Goal: Ask a question

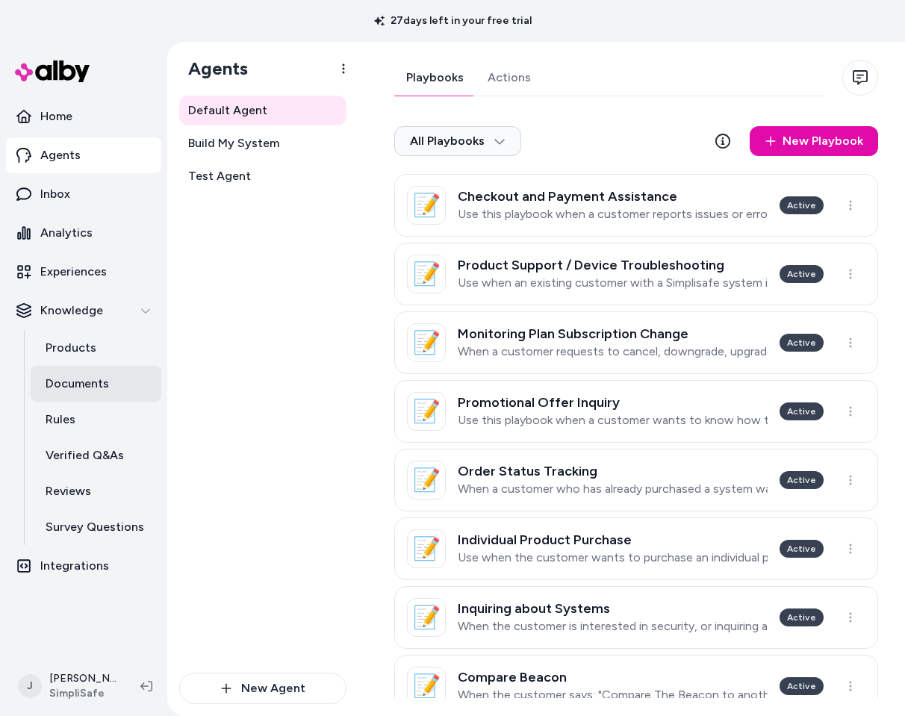
click at [86, 380] on p "Documents" at bounding box center [77, 384] width 63 height 18
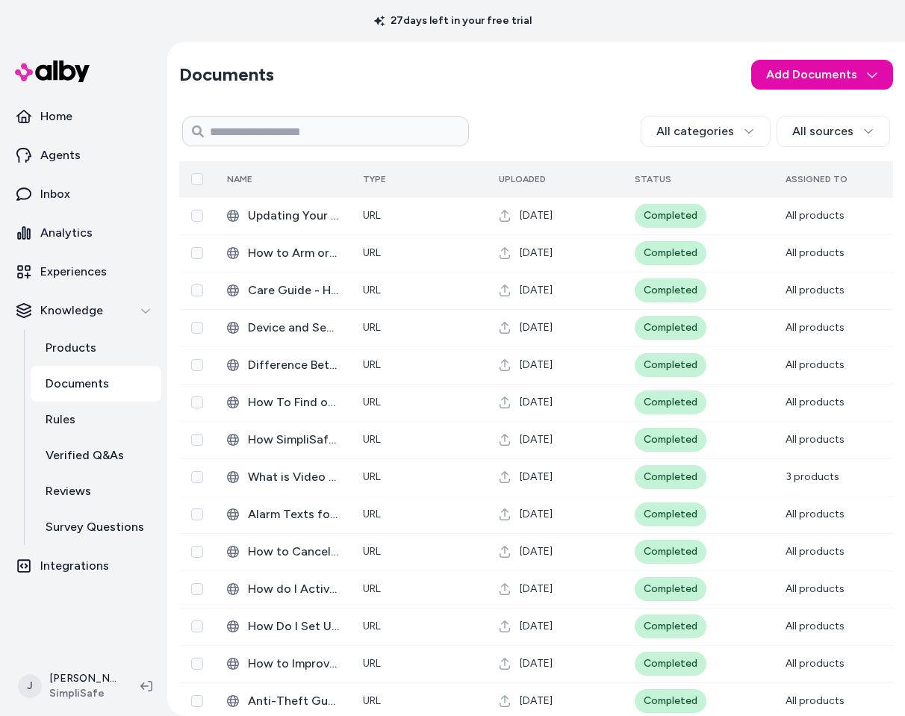
click at [596, 184] on div "Uploaded" at bounding box center [555, 179] width 112 height 12
click at [314, 189] on th "Name" at bounding box center [283, 179] width 136 height 36
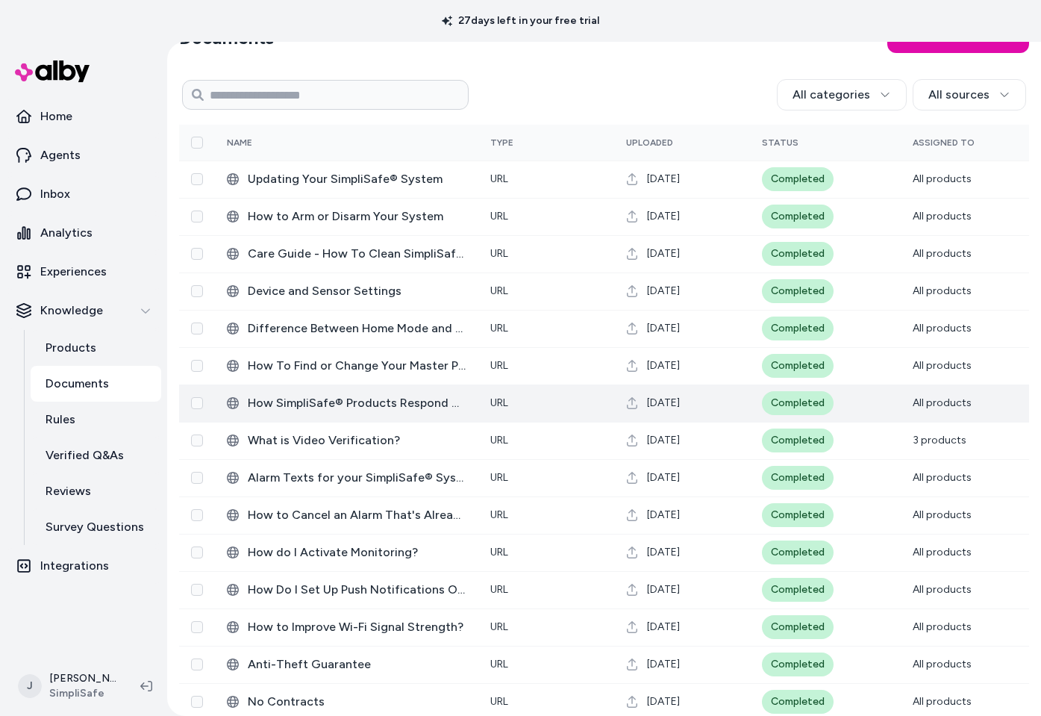
scroll to position [212, 0]
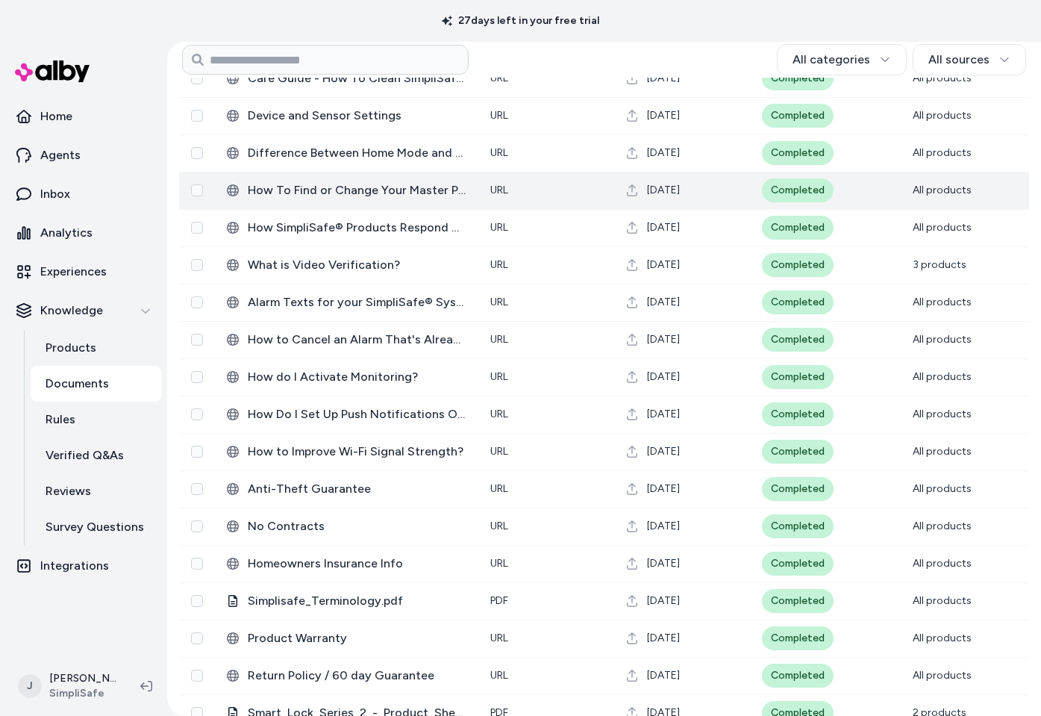
click at [437, 195] on span "How To Find or Change Your Master PIN" at bounding box center [357, 190] width 219 height 18
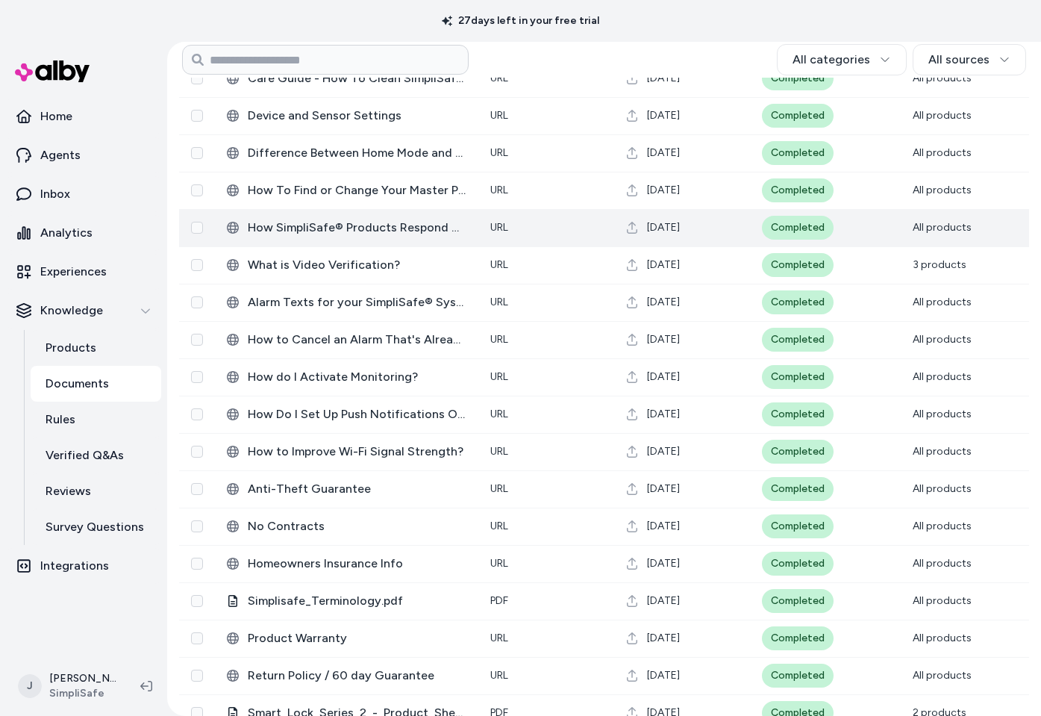
scroll to position [209, 0]
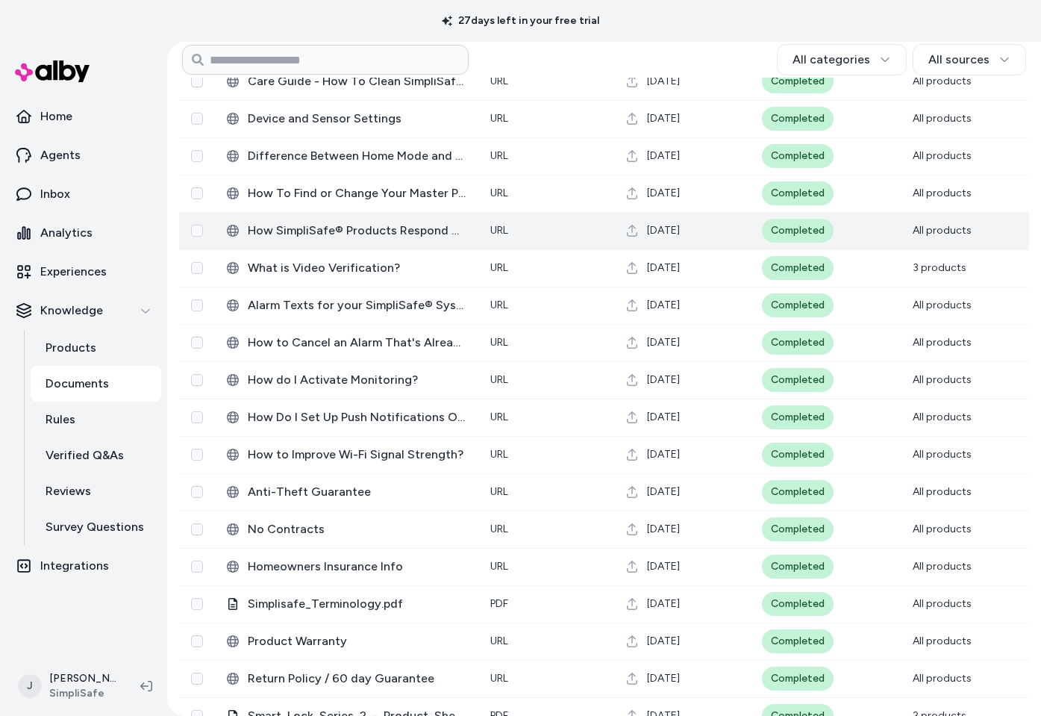
click at [412, 229] on span "How SimpliSafe® Products Respond During an Alarm" at bounding box center [357, 231] width 219 height 18
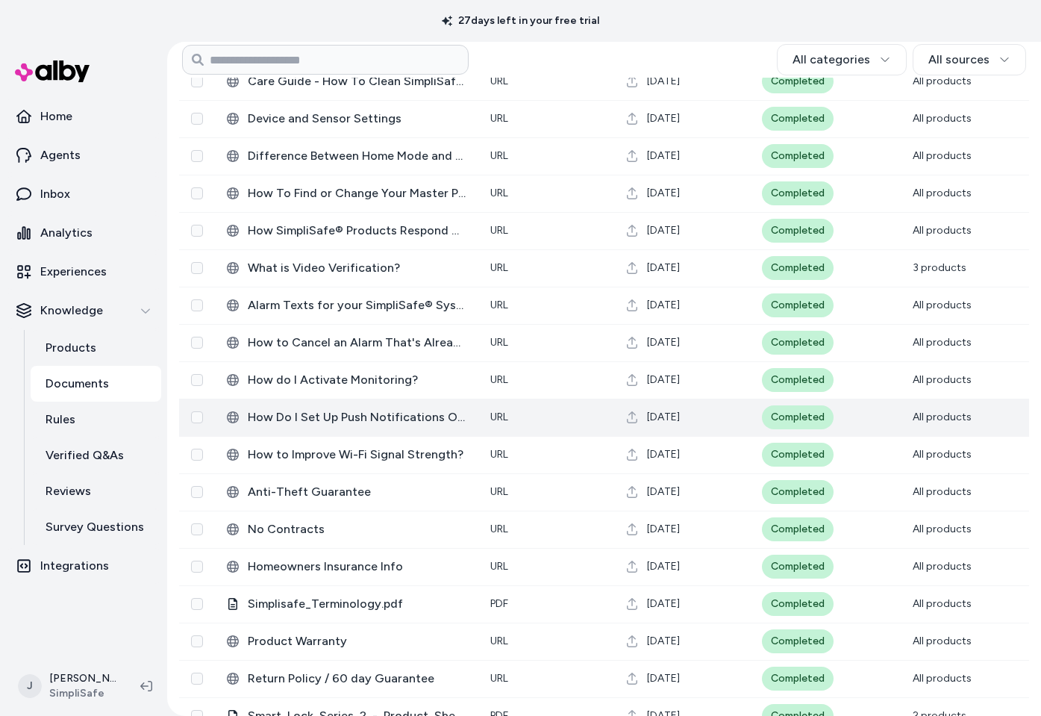
click at [383, 408] on span "How Do I Set Up Push Notifications On My Smartphone?" at bounding box center [357, 417] width 219 height 18
click at [343, 411] on span "How Do I Set Up Push Notifications On My Smartphone?" at bounding box center [357, 417] width 219 height 18
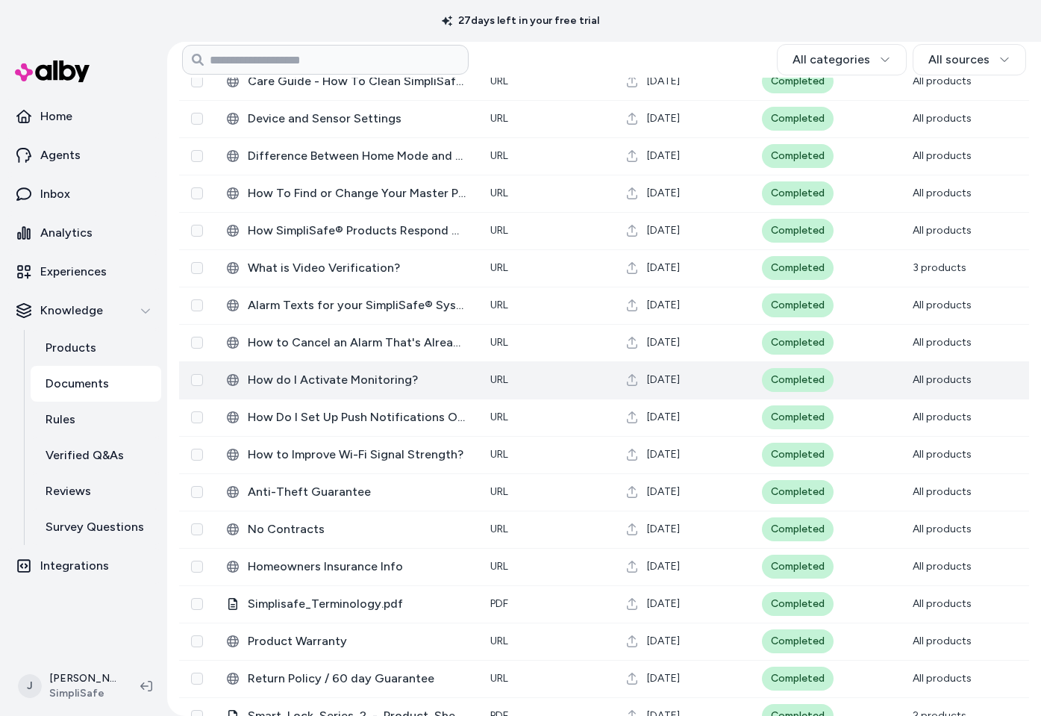
scroll to position [183, 0]
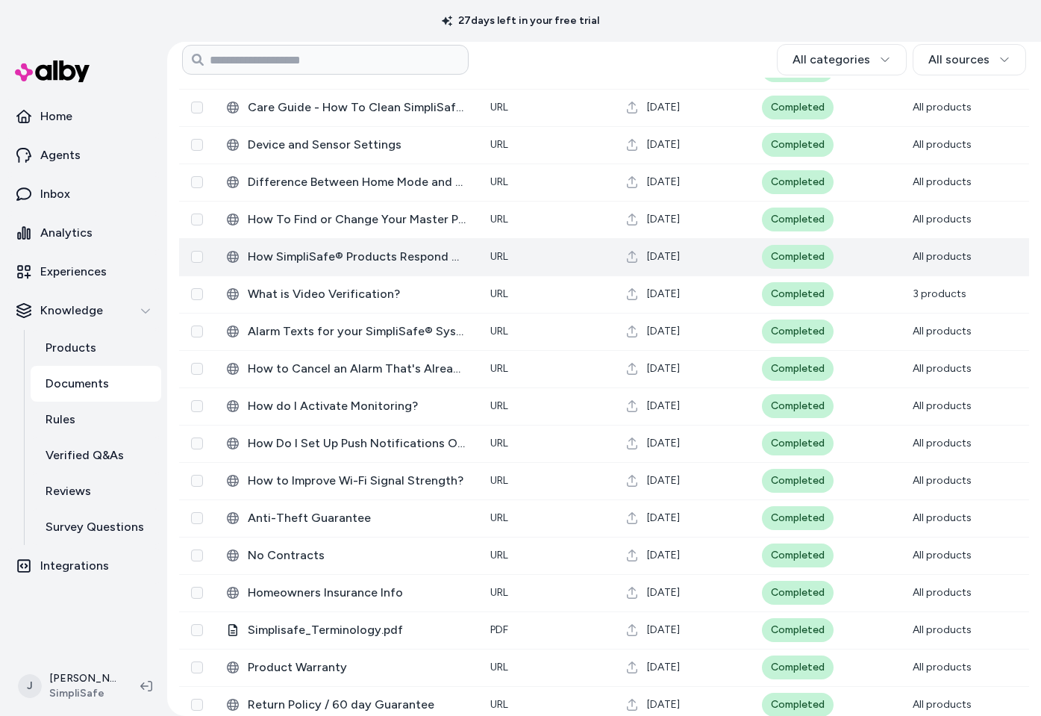
click at [325, 254] on span "How SimpliSafe® Products Respond During an Alarm" at bounding box center [357, 257] width 219 height 18
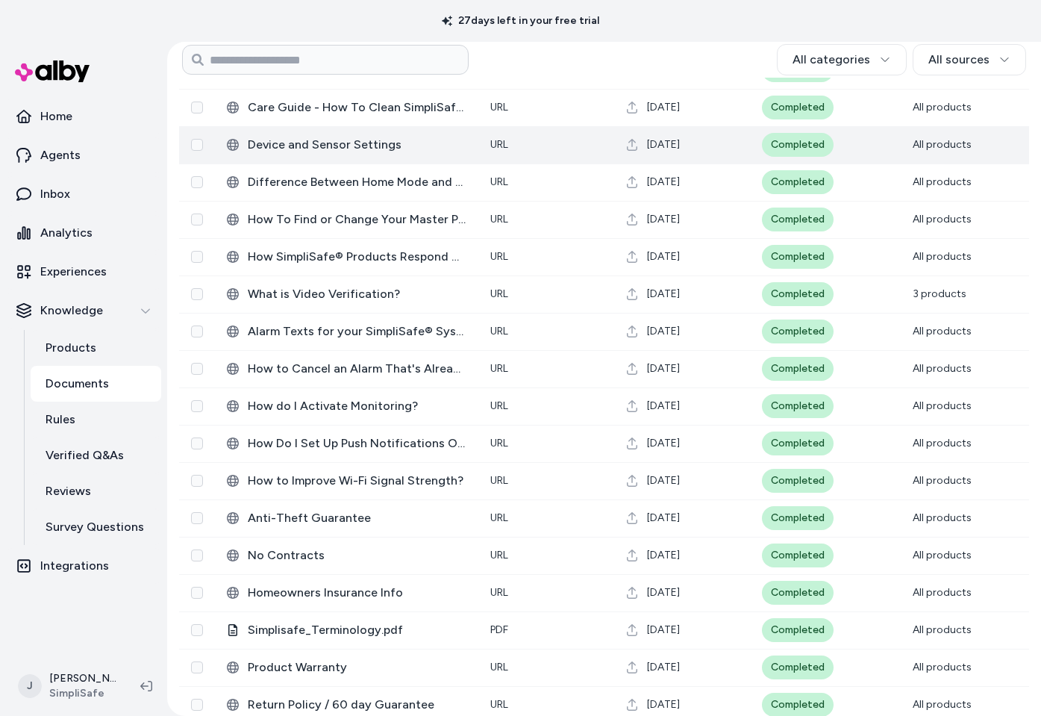
click at [319, 152] on span "Device and Sensor Settings" at bounding box center [357, 145] width 219 height 18
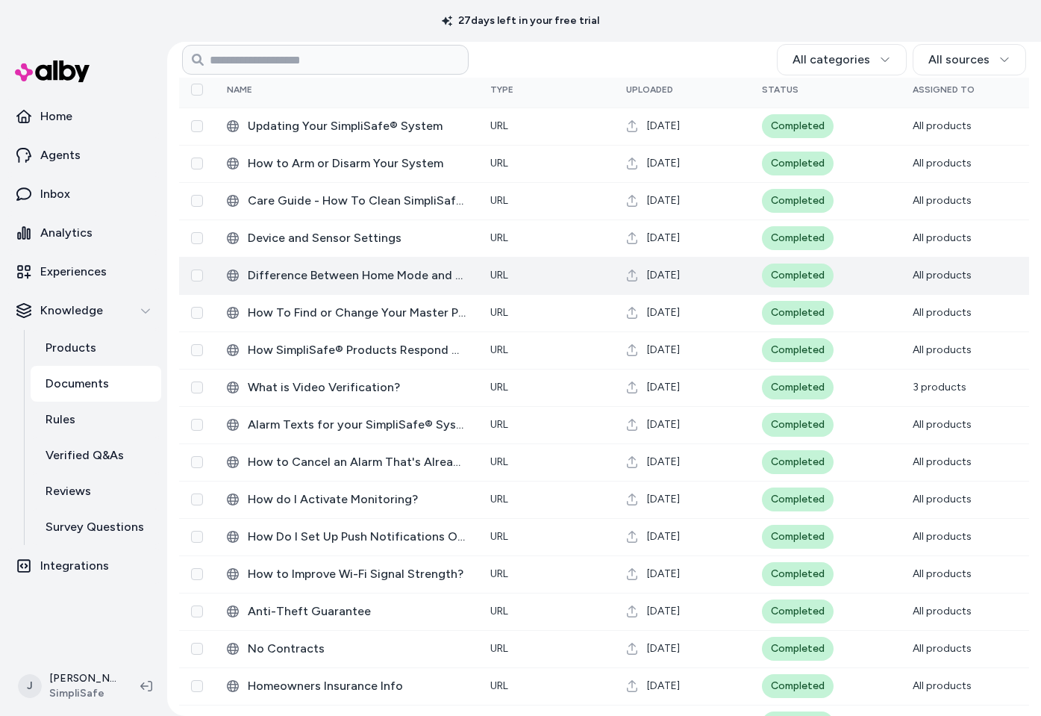
scroll to position [0, 0]
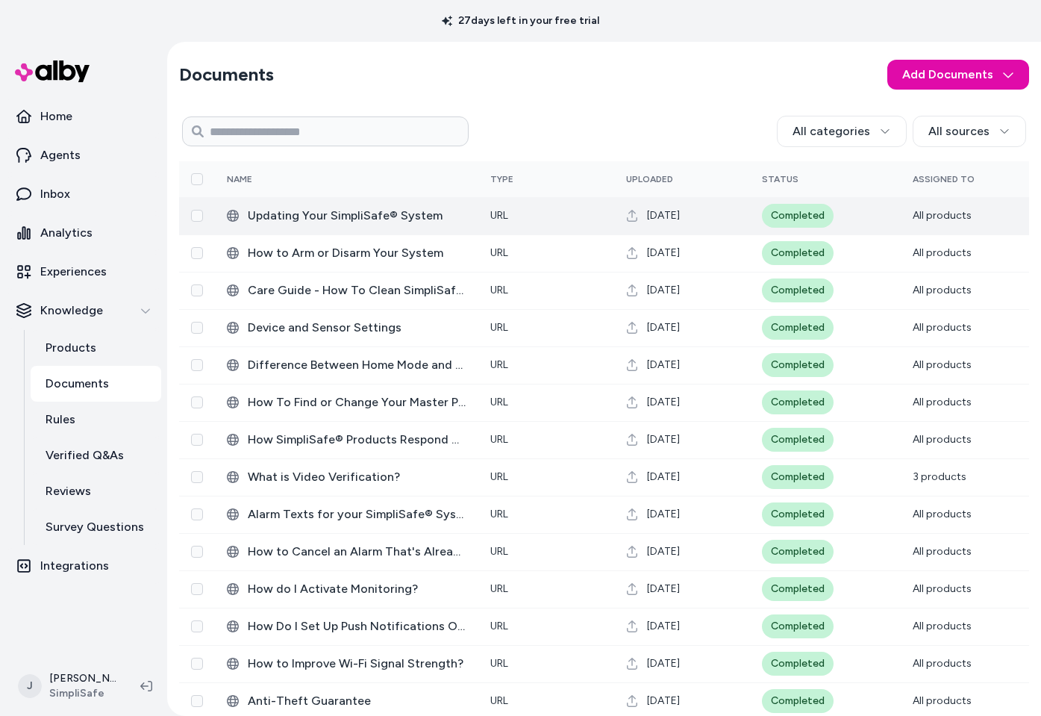
click at [363, 211] on span "‎Updating Your SimpliSafe® System" at bounding box center [357, 216] width 219 height 18
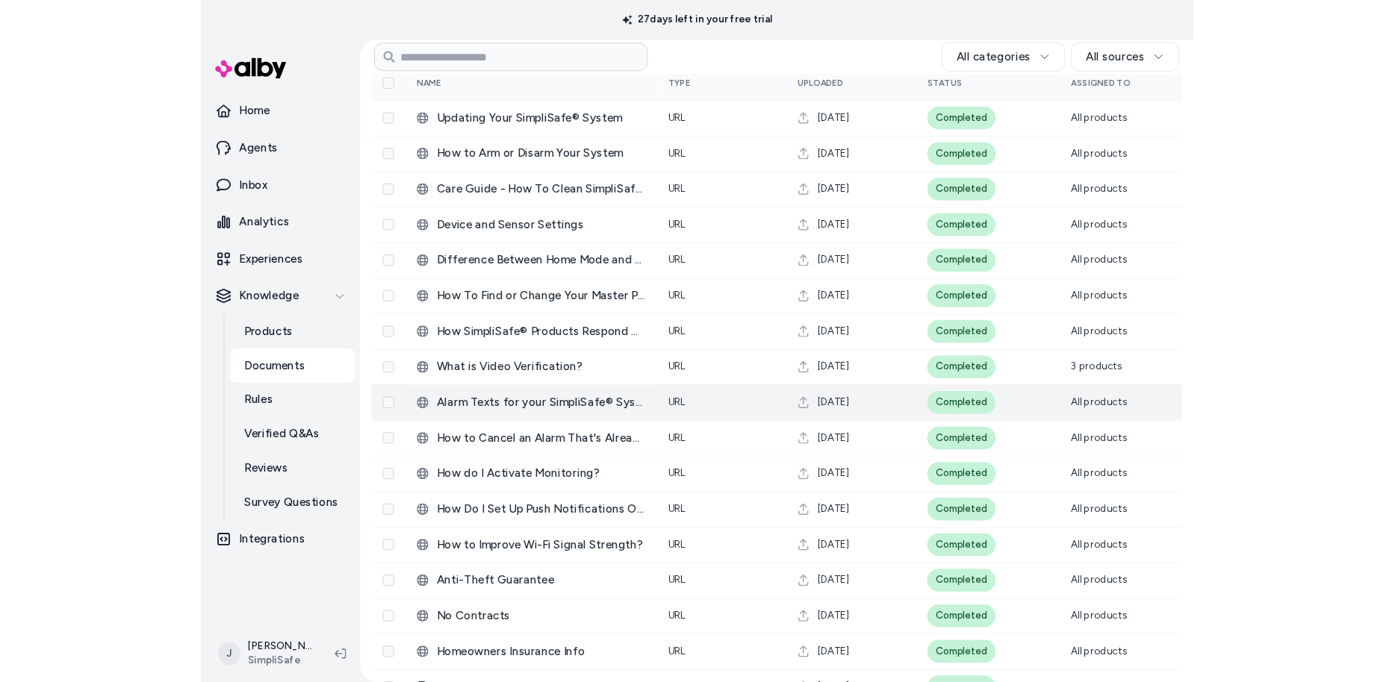
scroll to position [96, 0]
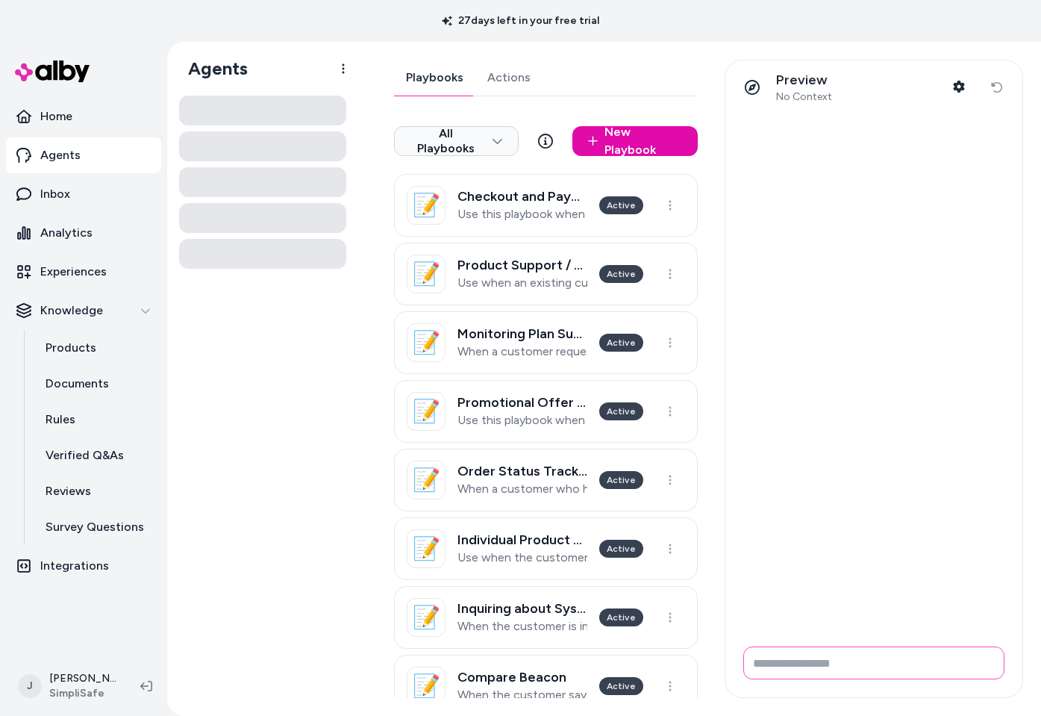
drag, startPoint x: 784, startPoint y: 661, endPoint x: 767, endPoint y: 661, distance: 16.4
click at [783, 662] on input "Write your prompt here" at bounding box center [874, 663] width 261 height 33
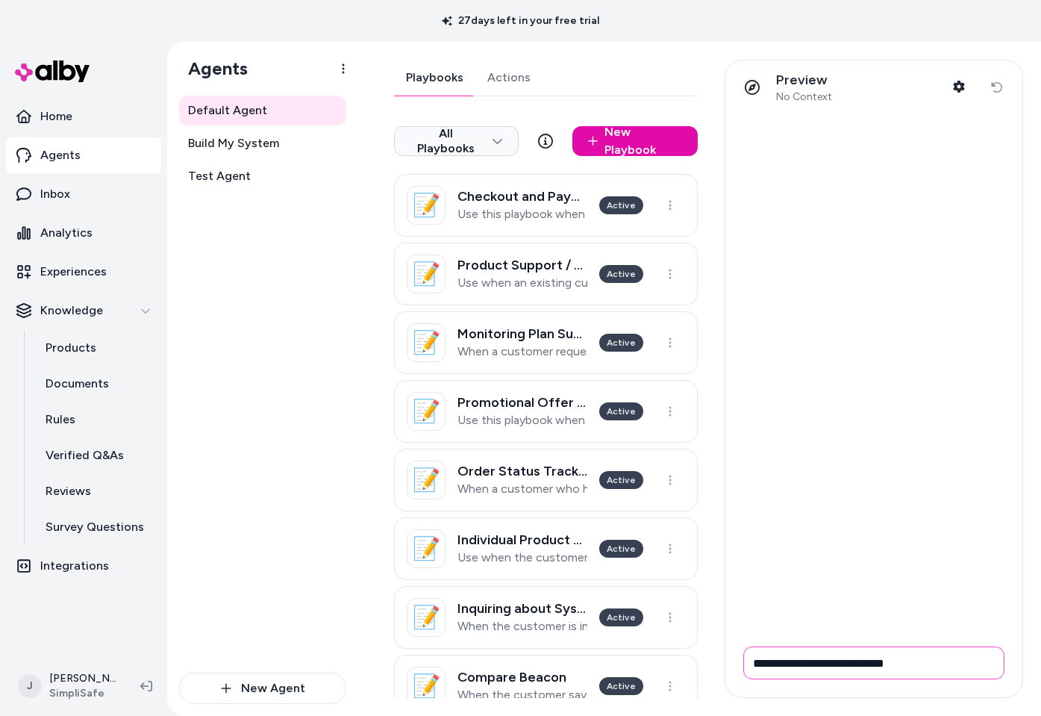
type input "**********"
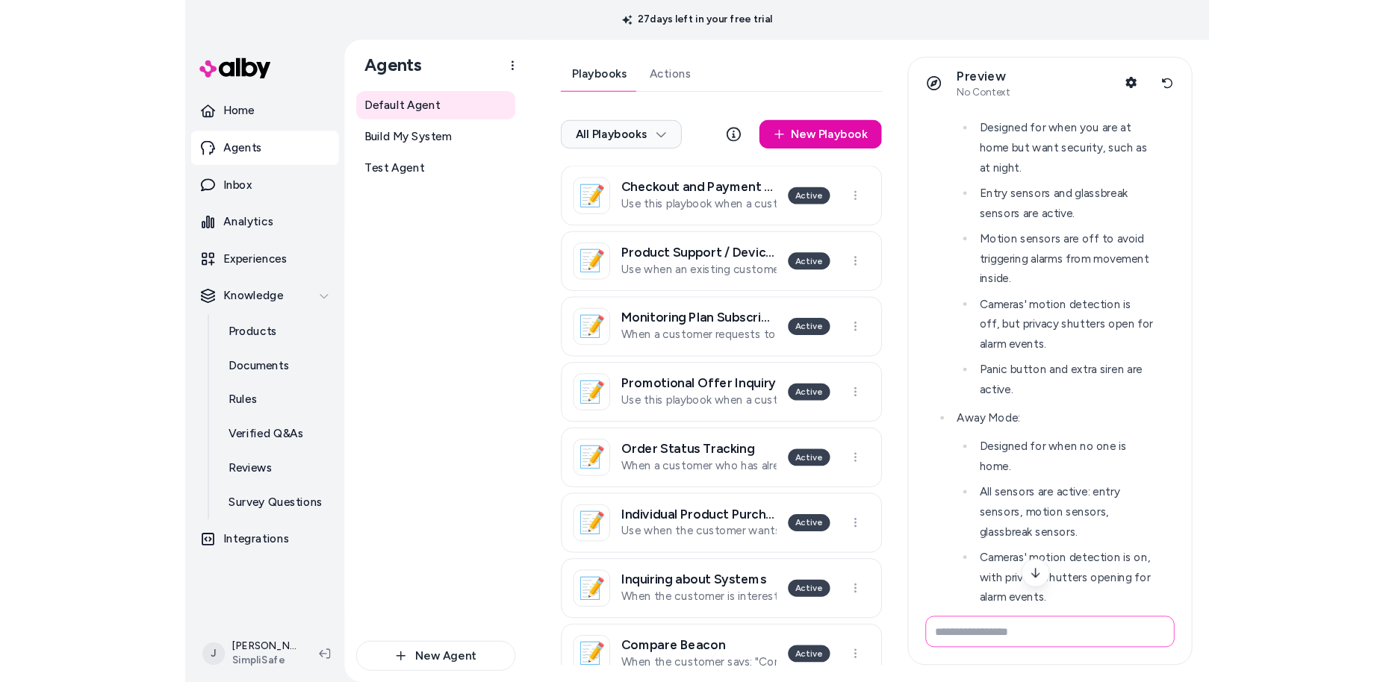
scroll to position [86, 0]
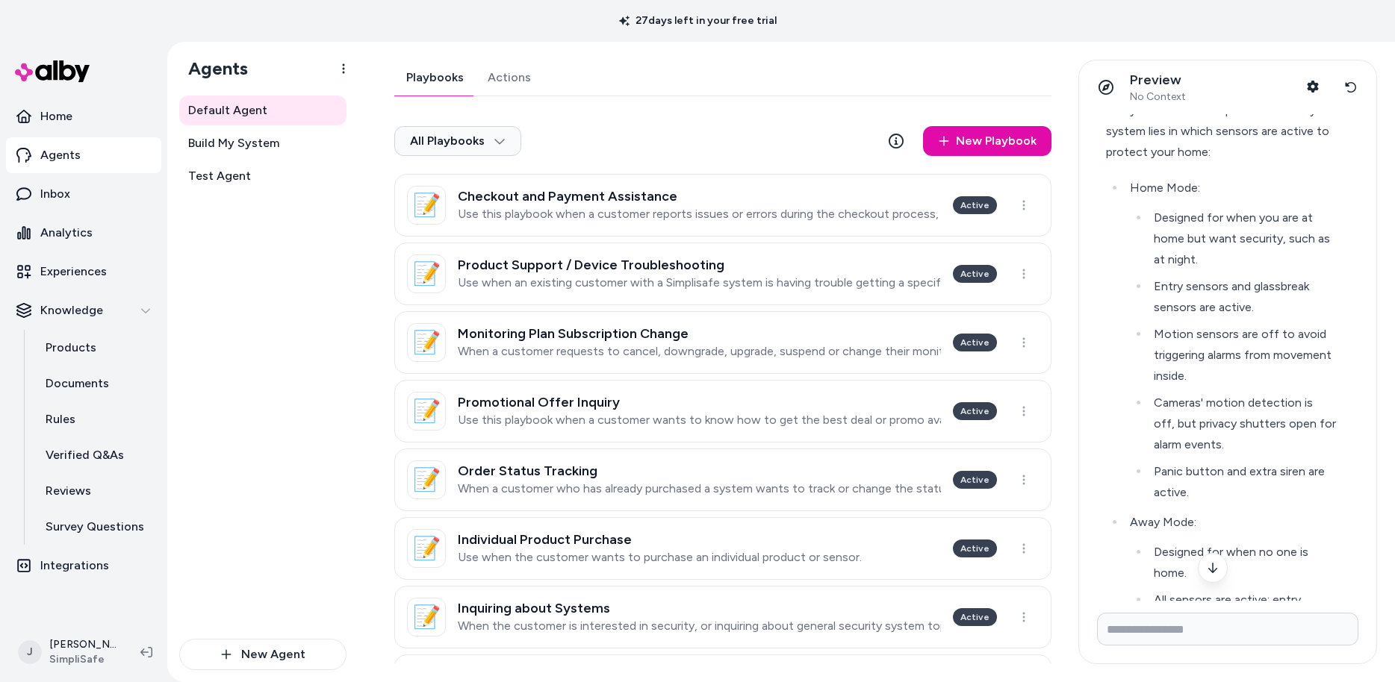
drag, startPoint x: 1072, startPoint y: 143, endPoint x: 1080, endPoint y: 144, distance: 7.6
click at [1041, 144] on div "Preview No Context Shopper Context Reset conversation difference home and away …" at bounding box center [1223, 362] width 308 height 605
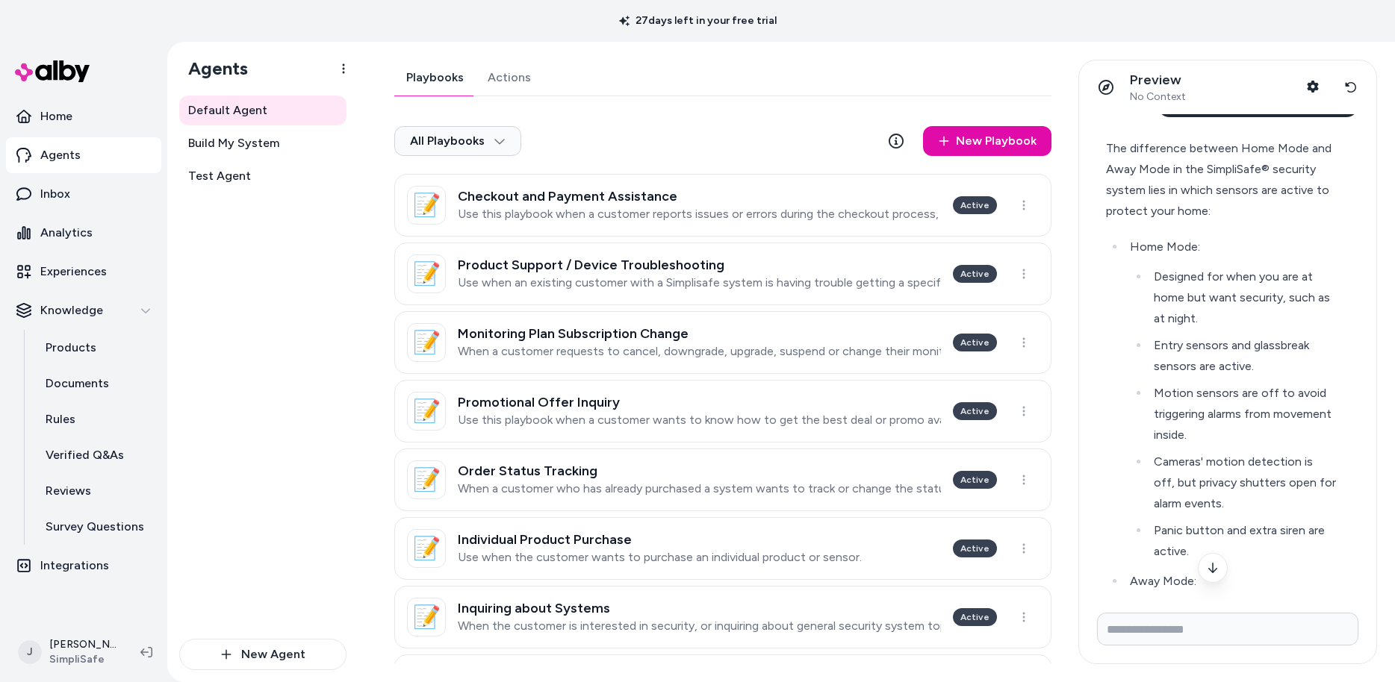
scroll to position [0, 0]
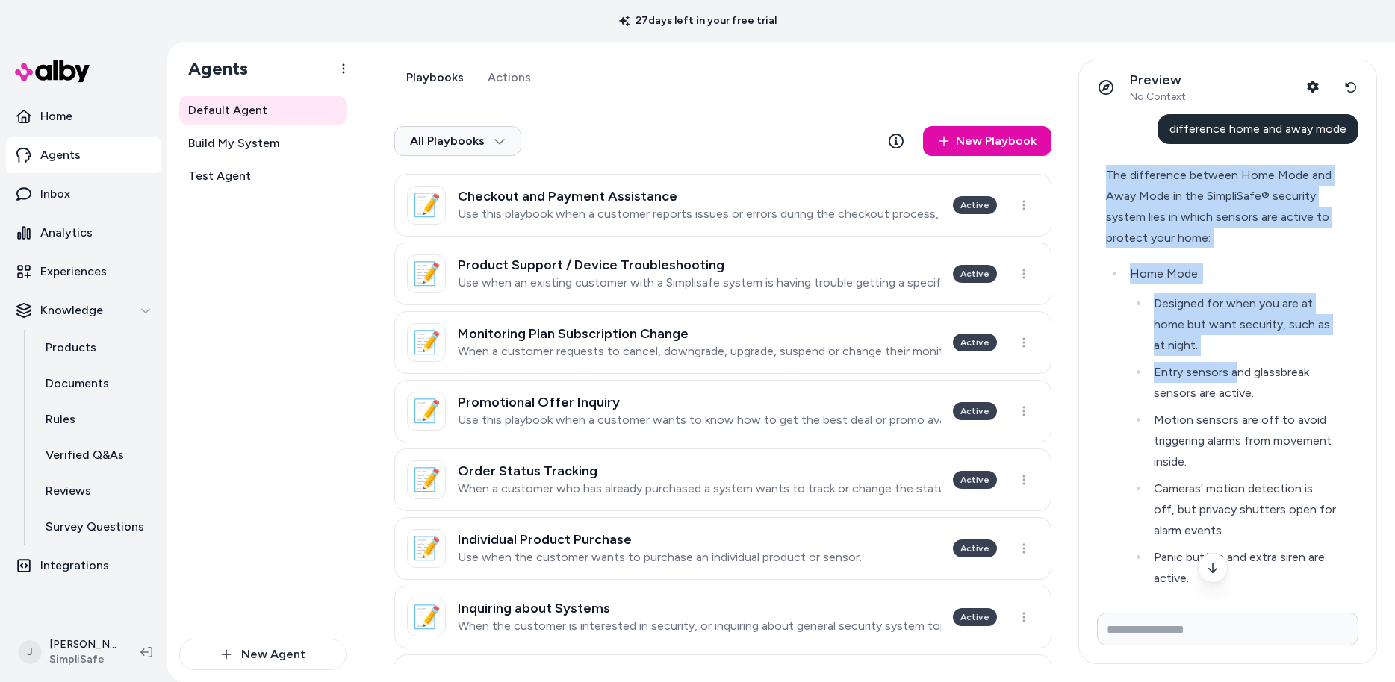
drag, startPoint x: 1107, startPoint y: 167, endPoint x: 1270, endPoint y: 460, distance: 334.9
click at [1041, 391] on div "The difference between Home Mode and Away Mode in the SimpliSafe® security syst…" at bounding box center [1221, 590] width 231 height 851
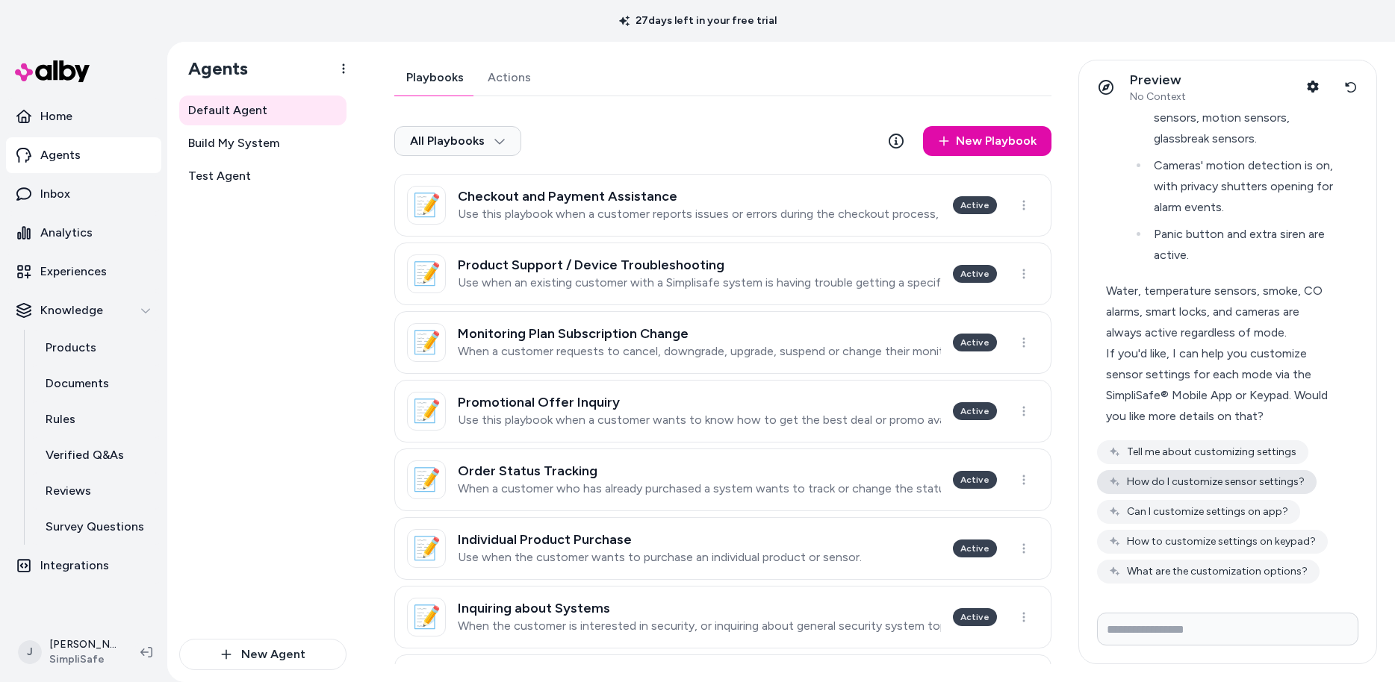
scroll to position [590, 0]
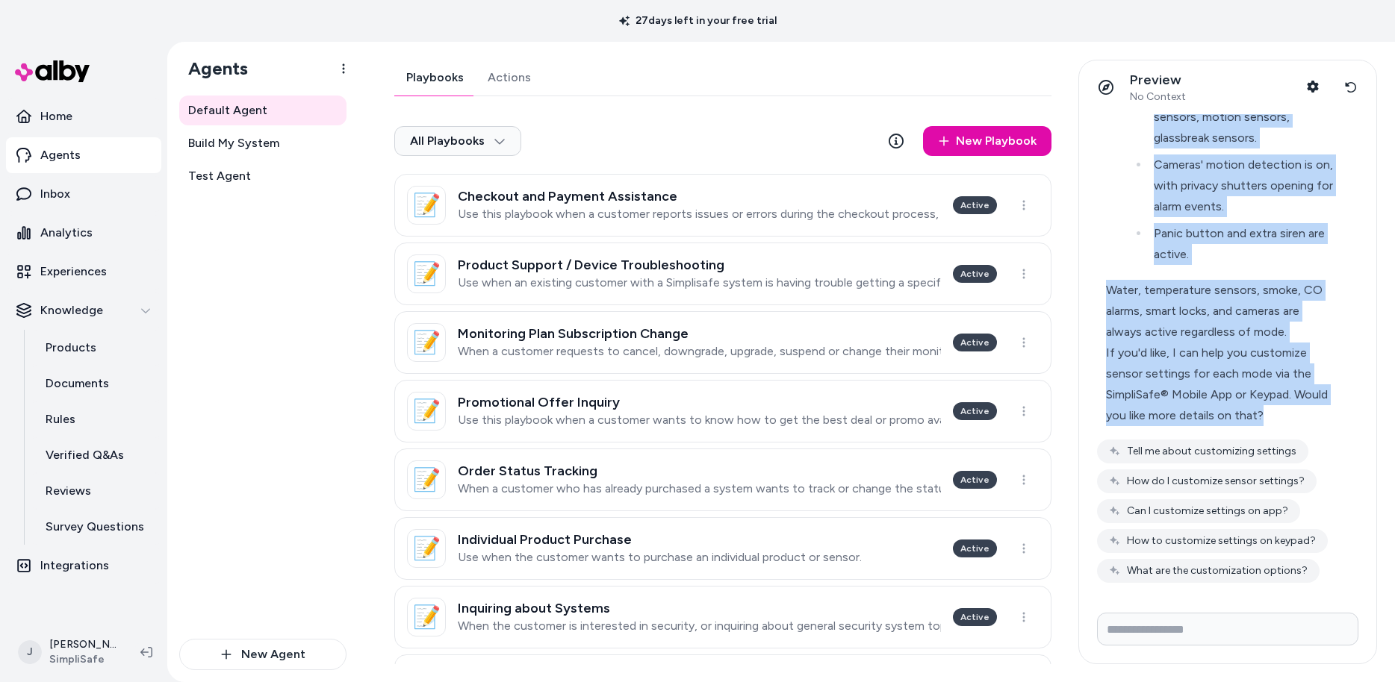
click at [1041, 420] on div "If you'd like, I can help you customize sensor settings for each mode via the S…" at bounding box center [1221, 385] width 231 height 84
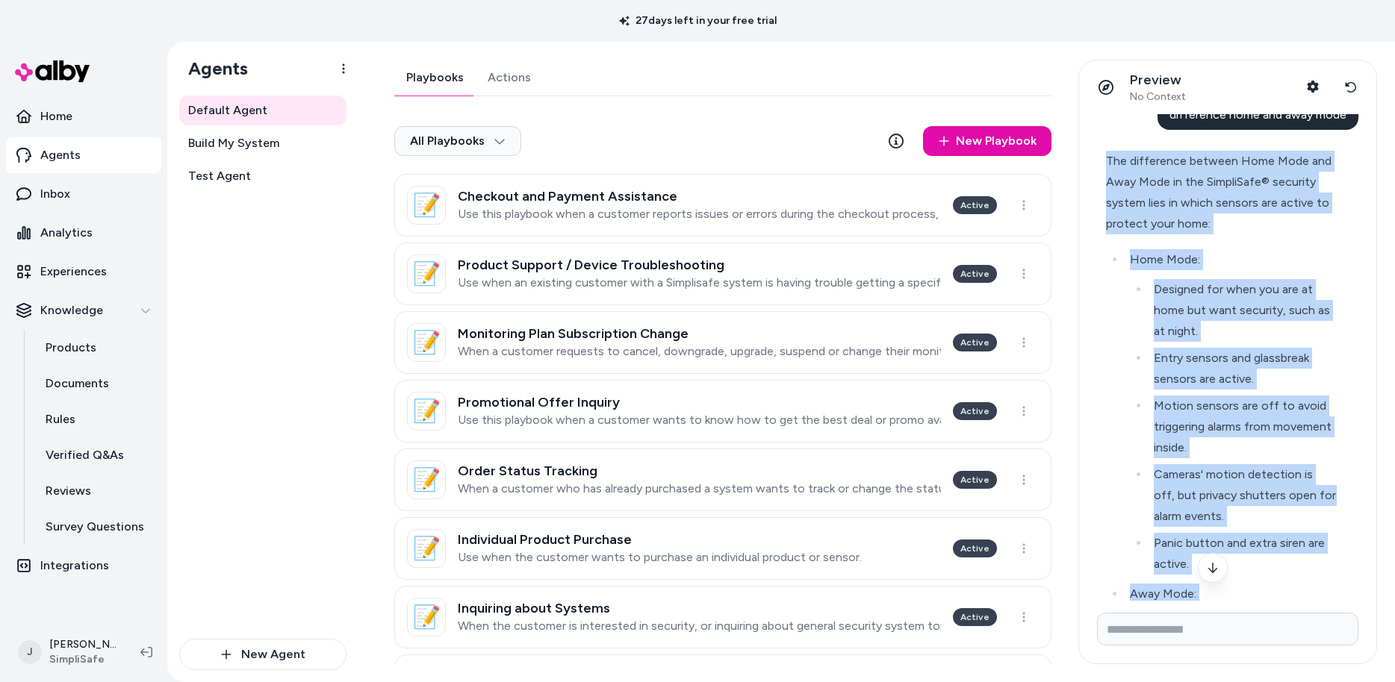
scroll to position [31, 0]
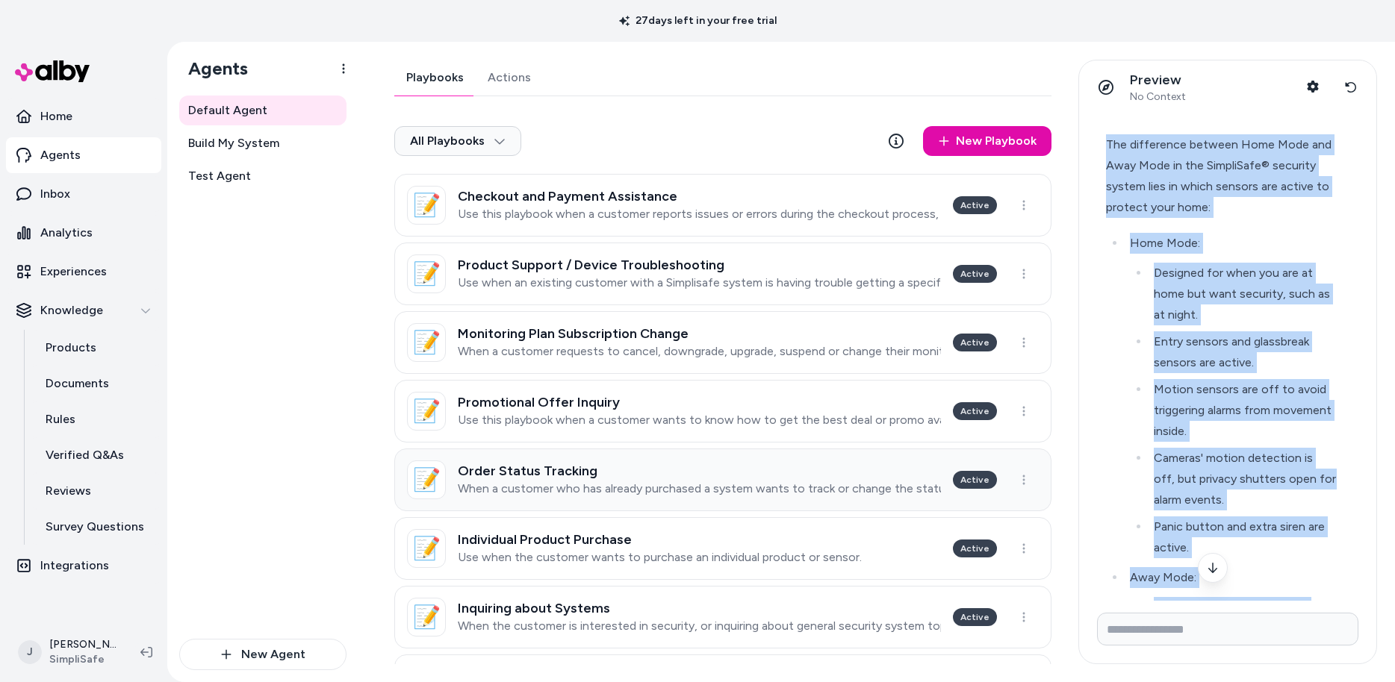
click at [1035, 502] on link "📝 Order Status Tracking When a customer who has already purchased a system want…" at bounding box center [722, 480] width 657 height 63
click at [1041, 495] on html "27 days left in your free trial Home Agents Inbox Analytics Experiences Knowled…" at bounding box center [697, 341] width 1395 height 682
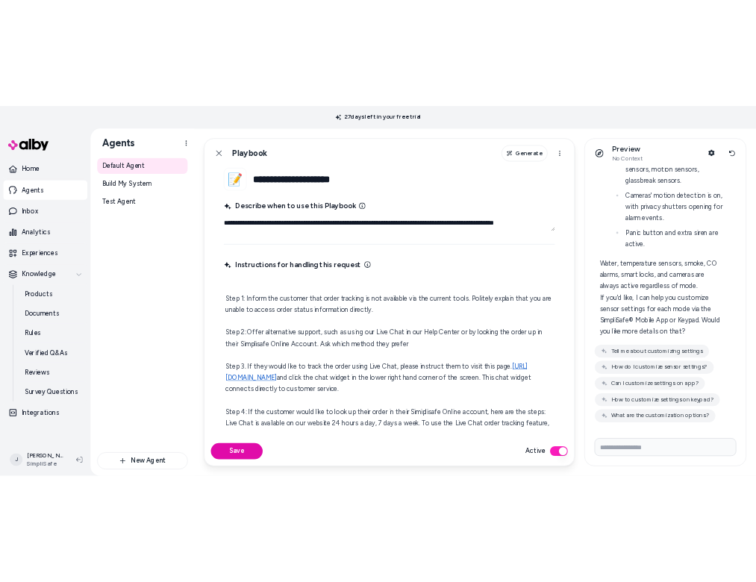
scroll to position [590, 0]
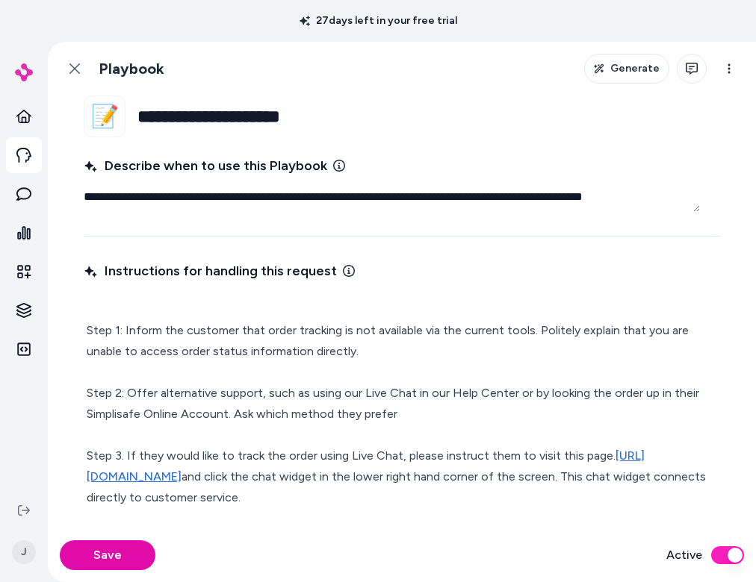
type textarea "*"
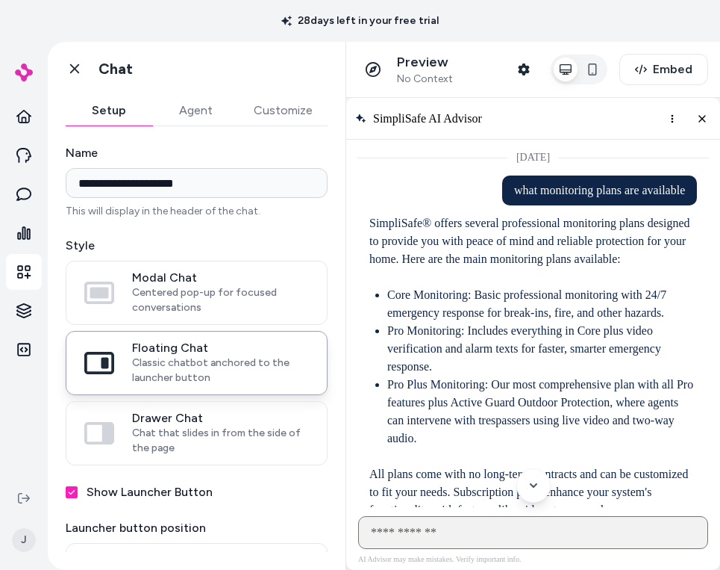
scroll to position [24, 0]
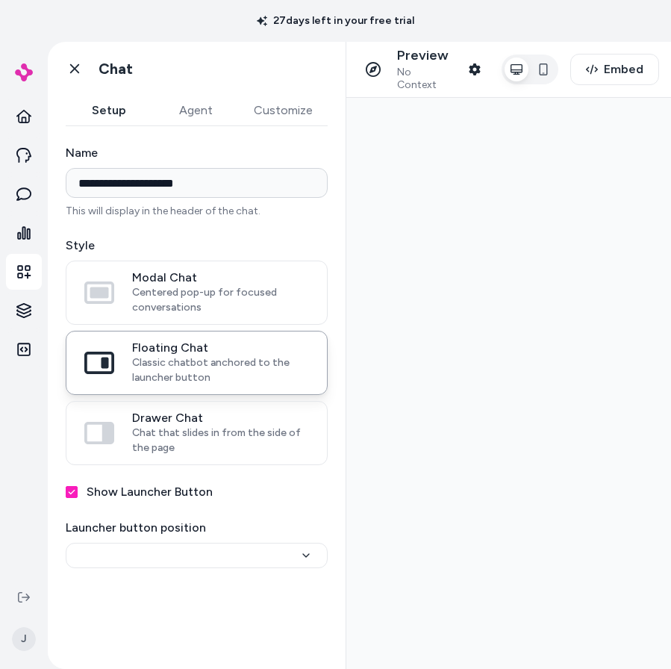
type input "**********"
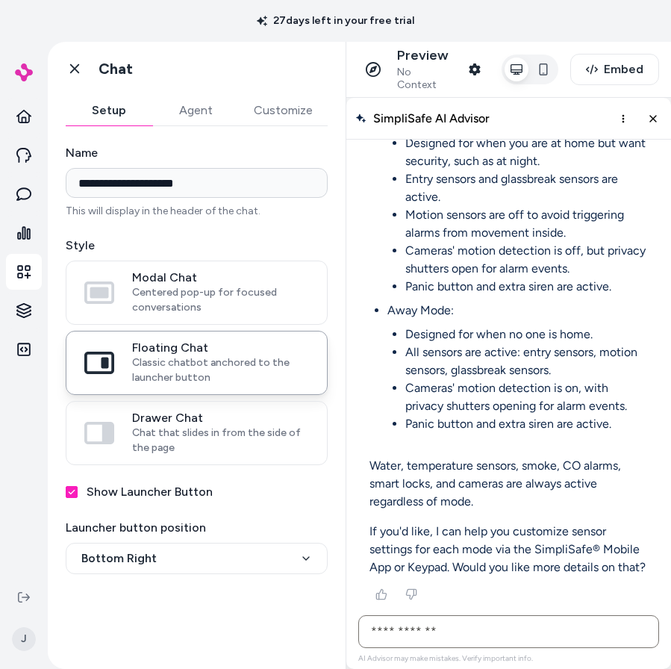
scroll to position [12102, 0]
click at [402, 639] on input "AI Shopping Assistant" at bounding box center [508, 631] width 301 height 33
type input "**********"
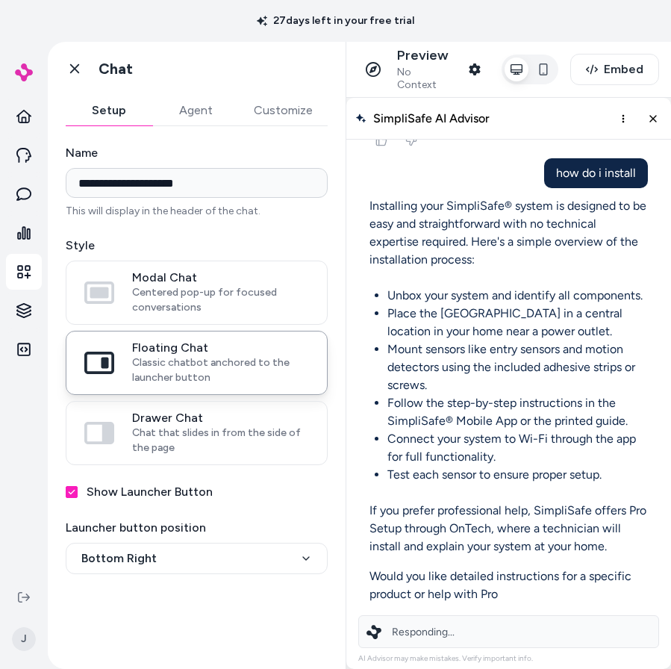
scroll to position [12556, 0]
click at [425, 635] on span "Responding..." at bounding box center [423, 632] width 63 height 13
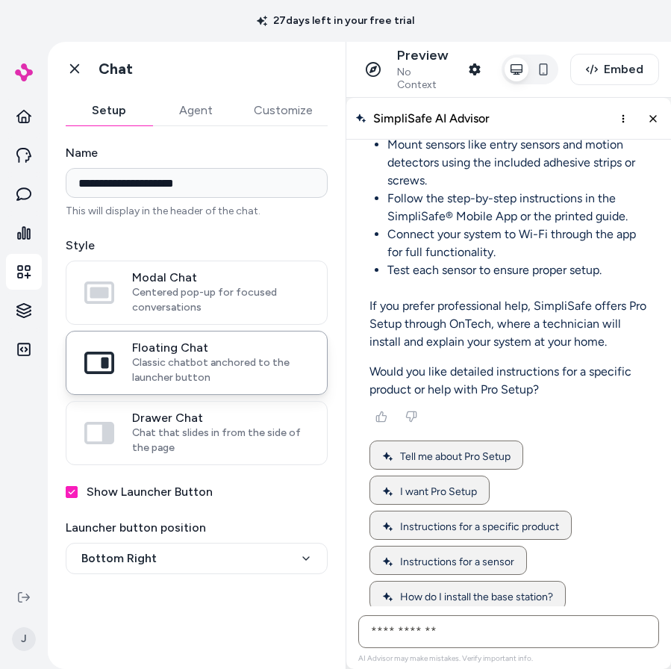
scroll to position [12773, 0]
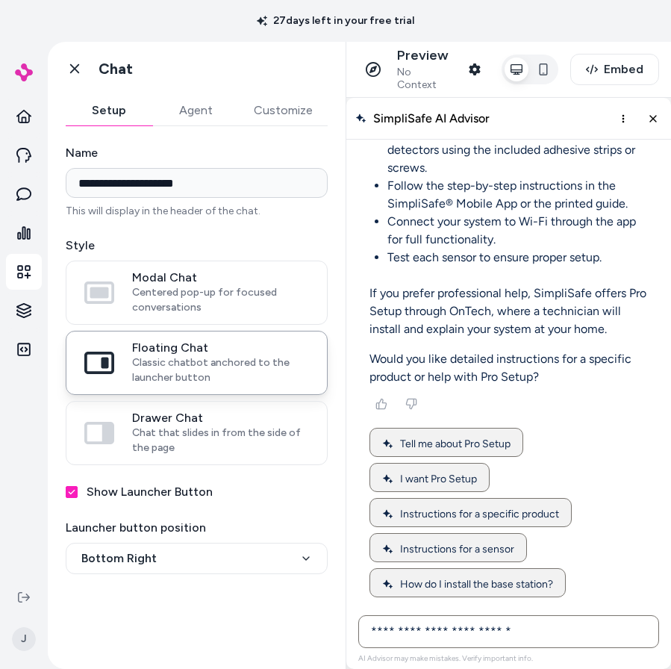
type input "**********"
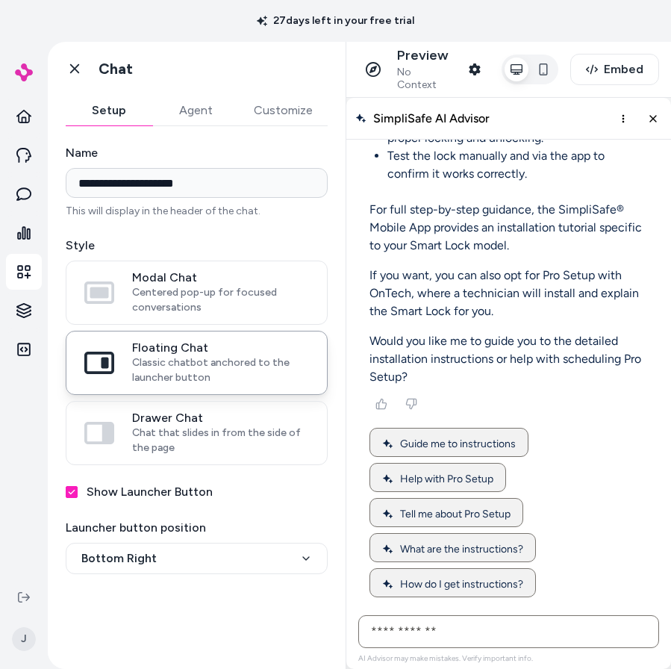
scroll to position [13341, 0]
click at [477, 627] on input "AI Shopping Assistant" at bounding box center [508, 631] width 301 height 33
type input "**********"
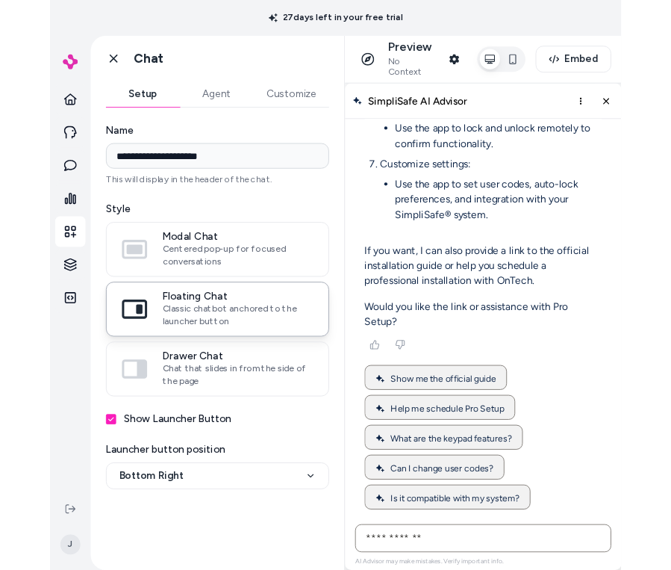
scroll to position [14267, 0]
